Goal: Transaction & Acquisition: Purchase product/service

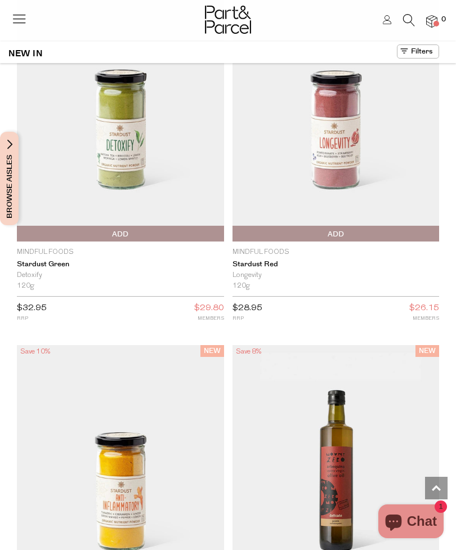
scroll to position [1217, 0]
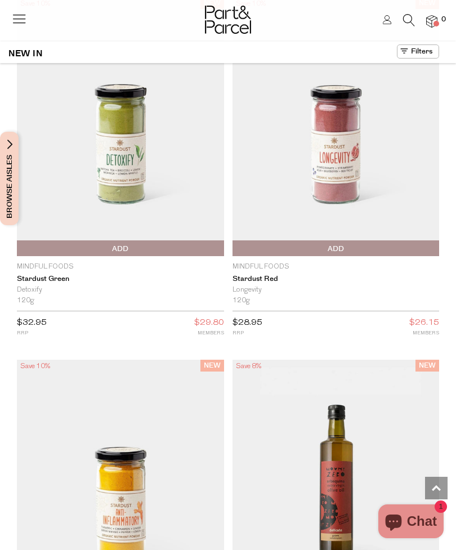
click at [19, 14] on icon at bounding box center [19, 19] width 16 height 16
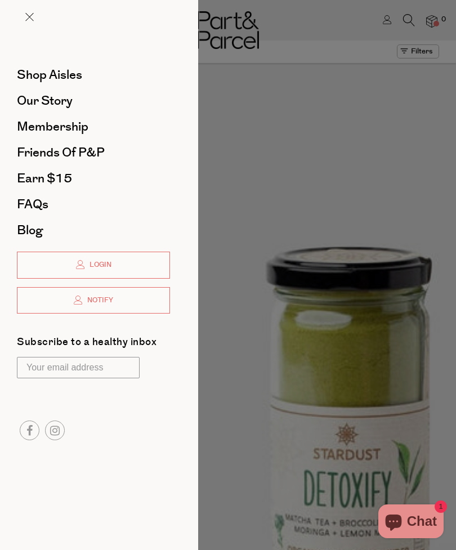
scroll to position [0, 0]
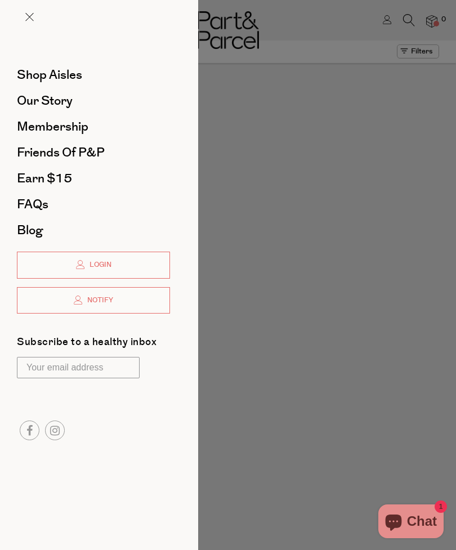
click at [74, 72] on span "Shop Aisles" at bounding box center [49, 75] width 65 height 18
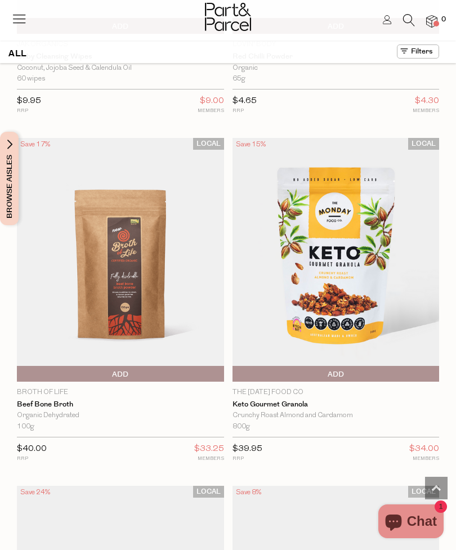
scroll to position [953, 0]
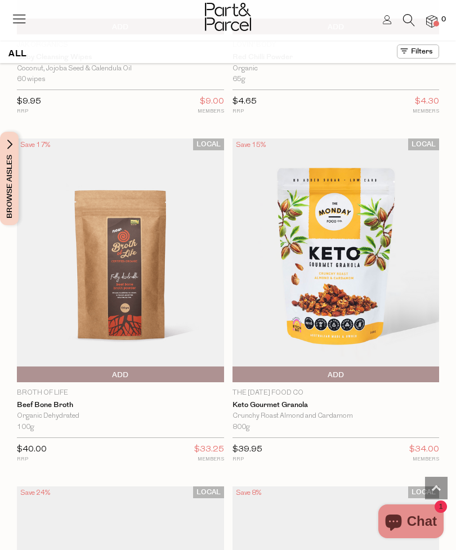
click at [9, 176] on span "Browse Aisles" at bounding box center [9, 178] width 12 height 93
click at [10, 139] on span "Browse Aisles" at bounding box center [9, 178] width 12 height 93
click at [18, 149] on button "Browse Aisles" at bounding box center [9, 178] width 19 height 93
click at [5, 159] on span "Browse Aisles" at bounding box center [9, 178] width 12 height 93
click at [33, 47] on div "ALL" at bounding box center [228, 53] width 456 height 19
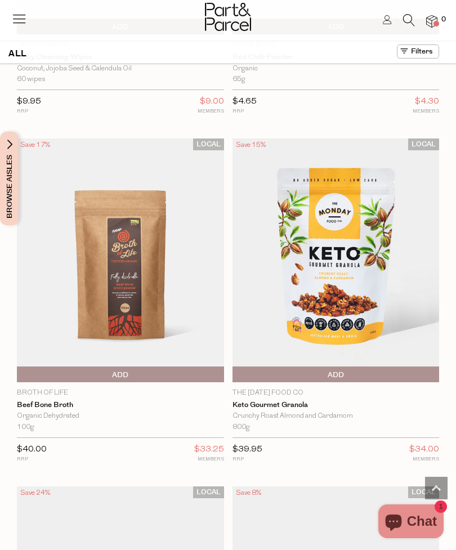
click at [429, 53] on button at bounding box center [418, 51] width 42 height 14
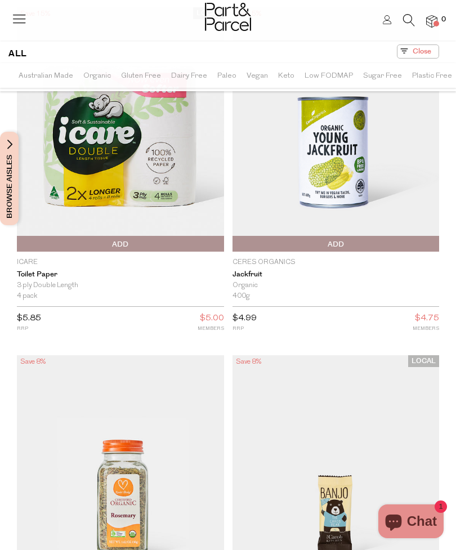
scroll to position [0, 0]
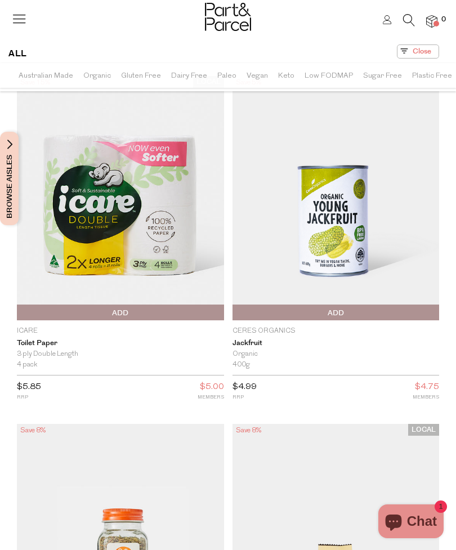
click at [8, 152] on span "Browse Aisles" at bounding box center [9, 178] width 12 height 93
click at [7, 143] on span "Browse Aisles" at bounding box center [9, 178] width 12 height 93
click at [16, 181] on button "Browse Aisles" at bounding box center [9, 178] width 19 height 93
click at [3, 198] on span "Browse Aisles" at bounding box center [9, 178] width 12 height 93
click at [9, 151] on span "Browse Aisles" at bounding box center [9, 178] width 12 height 93
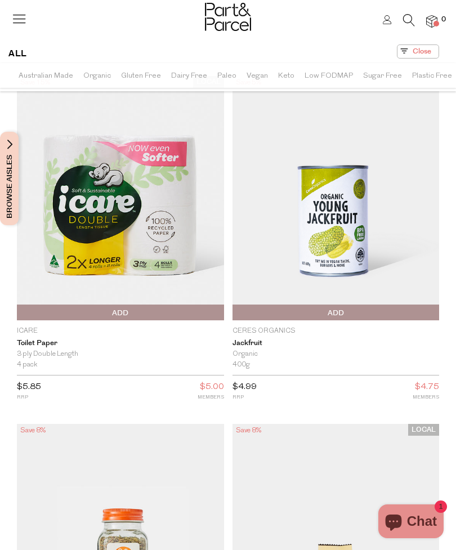
click at [53, 73] on span "Australian Made" at bounding box center [46, 76] width 55 height 20
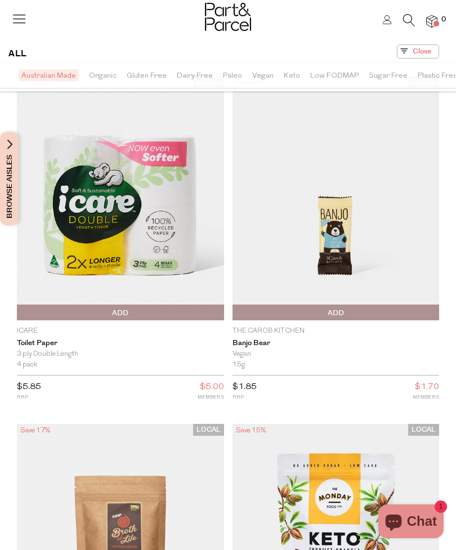
click at [326, 72] on span "Low FODMAP" at bounding box center [334, 76] width 48 height 20
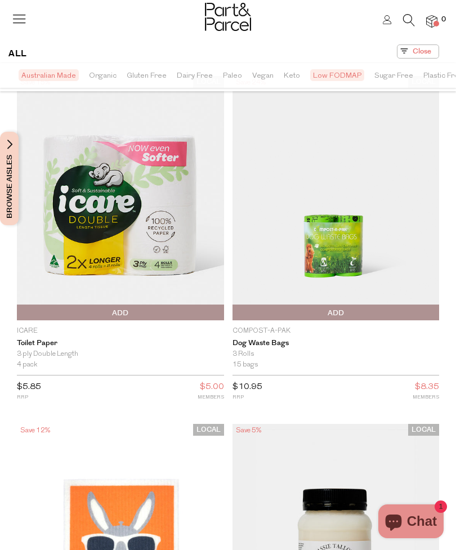
click at [421, 50] on button at bounding box center [418, 51] width 42 height 14
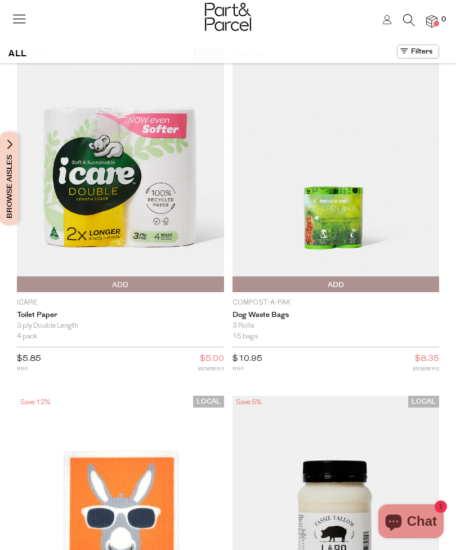
click at [11, 145] on span "Browse Aisles" at bounding box center [9, 178] width 12 height 93
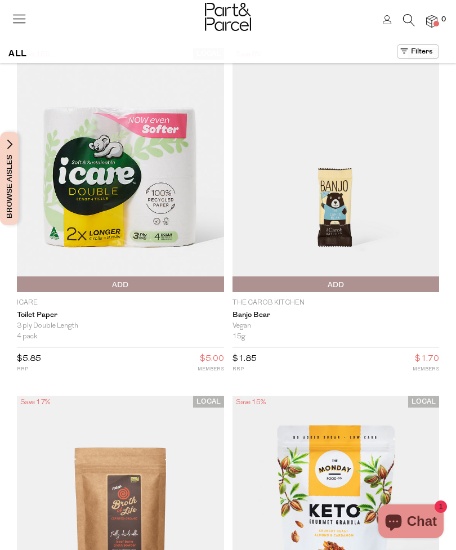
click at [26, 11] on icon at bounding box center [19, 19] width 16 height 16
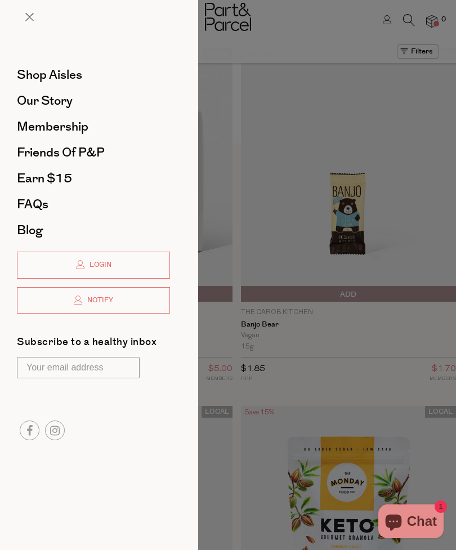
click at [74, 74] on span "Shop Aisles" at bounding box center [49, 75] width 65 height 18
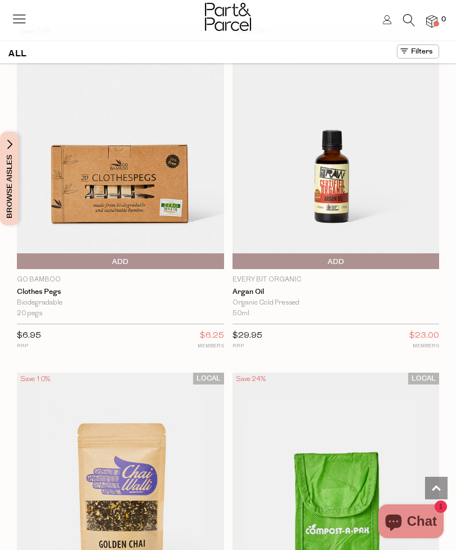
scroll to position [4541, 0]
